Goal: Information Seeking & Learning: Learn about a topic

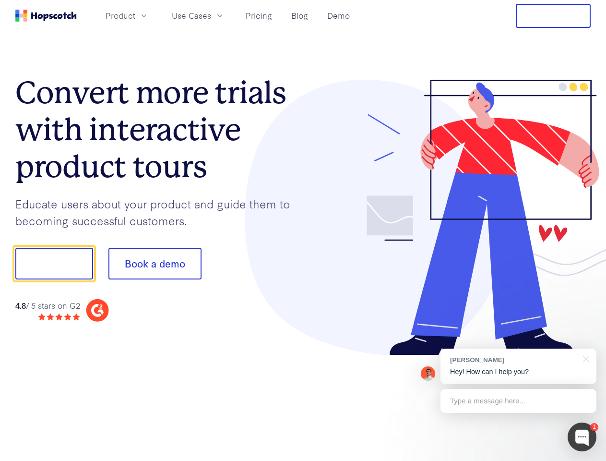
click at [303, 230] on div at bounding box center [447, 218] width 288 height 276
click at [135, 15] on span "Product" at bounding box center [121, 16] width 30 height 12
click at [211, 15] on span "Use Cases" at bounding box center [191, 16] width 39 height 12
click at [553, 16] on button "Free Trial" at bounding box center [553, 16] width 75 height 24
click at [54, 263] on button "Show me!" at bounding box center [54, 264] width 78 height 32
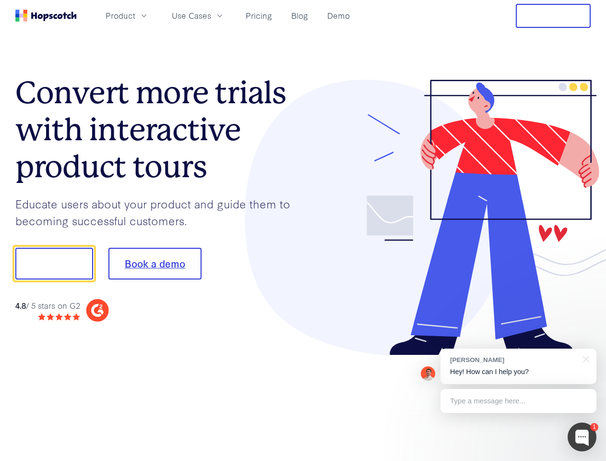
click at [155, 263] on button "Book a demo" at bounding box center [154, 264] width 93 height 32
click at [582, 437] on div at bounding box center [582, 436] width 29 height 29
click at [518, 366] on div "[PERSON_NAME] Hey! How can I help you?" at bounding box center [519, 366] width 156 height 36
click at [585, 358] on div at bounding box center [507, 262] width 180 height 320
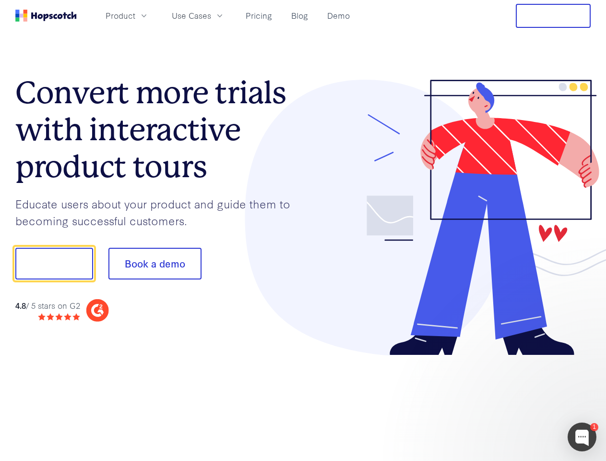
click at [518, 401] on div at bounding box center [507, 327] width 180 height 192
